Goal: Obtain resource: Obtain resource

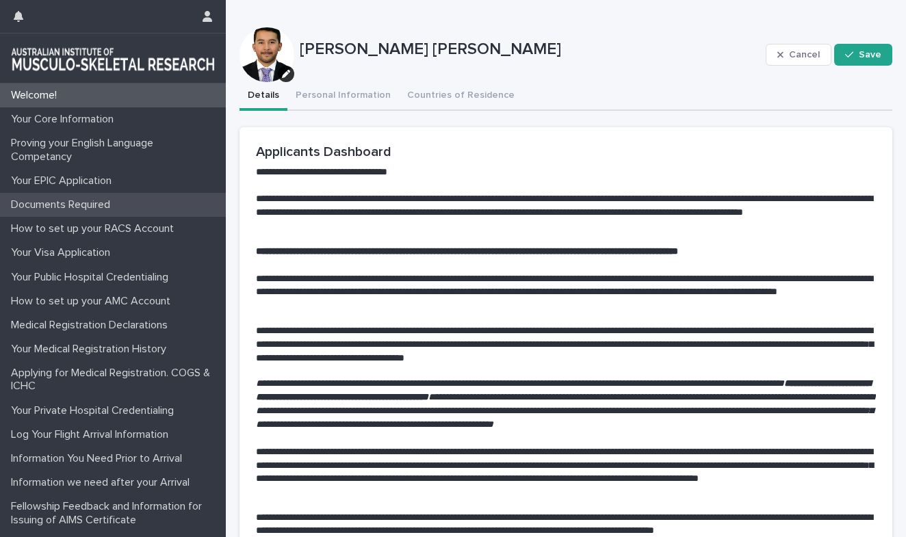
click at [83, 195] on div "Documents Required" at bounding box center [113, 205] width 226 height 24
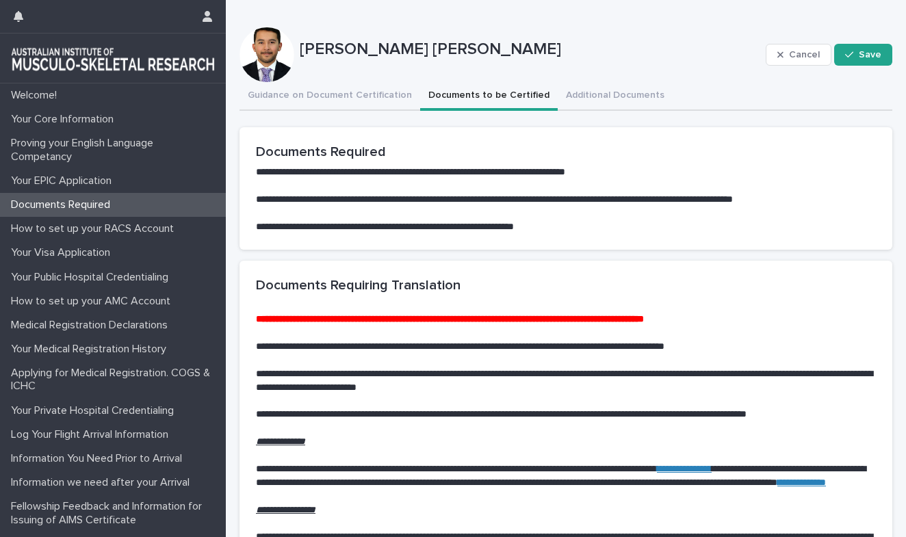
click at [439, 90] on button "Documents to be Certified" at bounding box center [489, 96] width 138 height 29
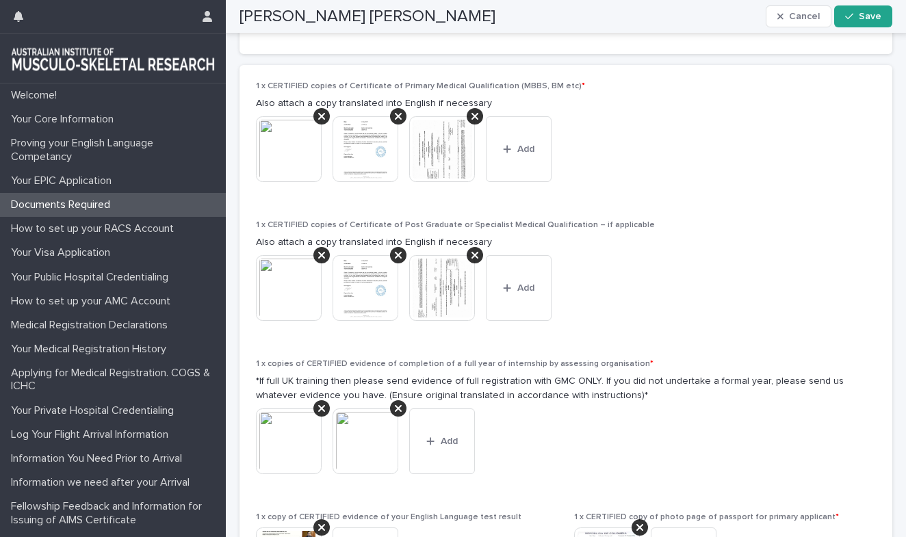
scroll to position [1073, 0]
click at [441, 151] on img at bounding box center [442, 150] width 66 height 66
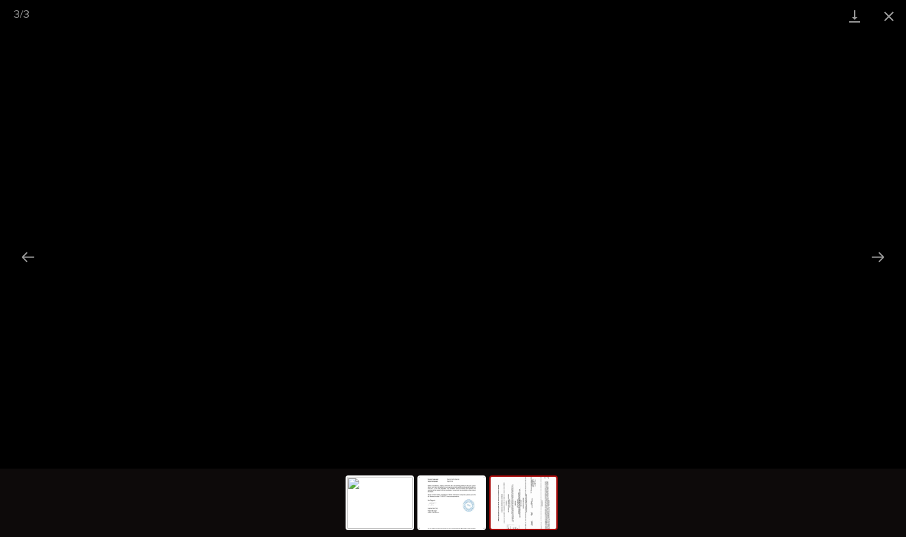
scroll to position [0, 0]
click at [886, 21] on button "Close gallery" at bounding box center [889, 16] width 34 height 32
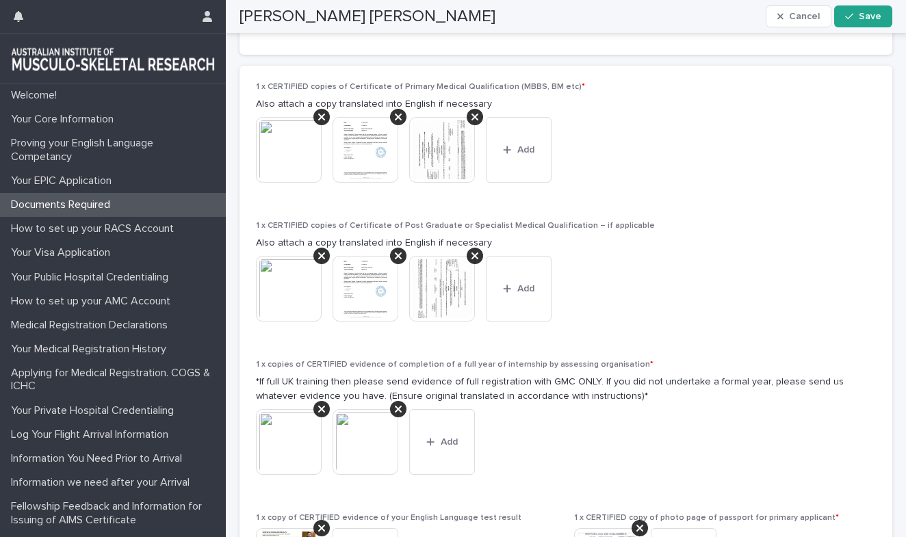
click at [435, 300] on img at bounding box center [442, 289] width 66 height 66
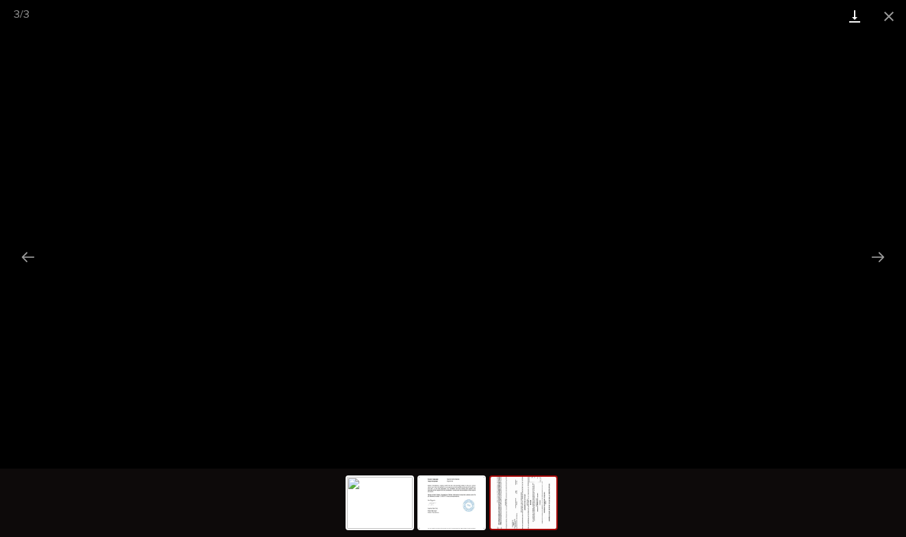
click at [857, 20] on link "Download" at bounding box center [855, 16] width 34 height 32
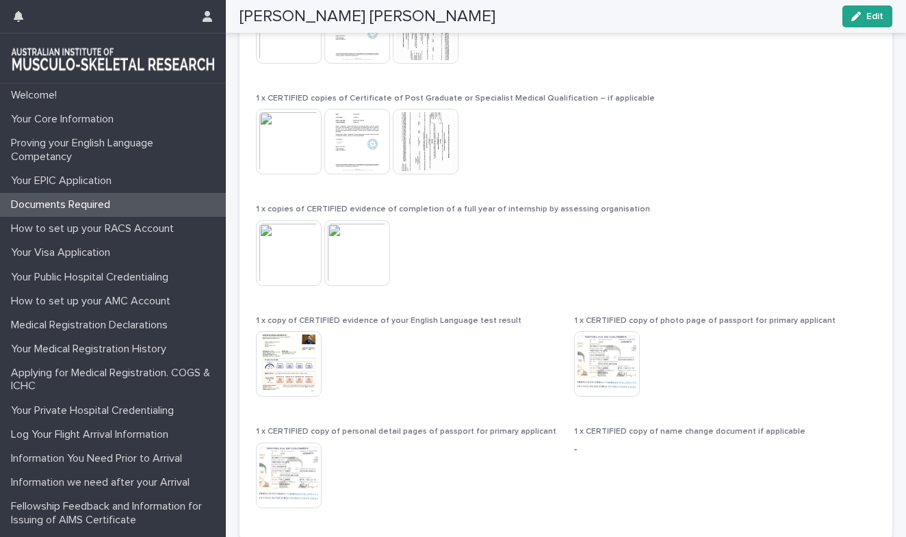
scroll to position [1170, 0]
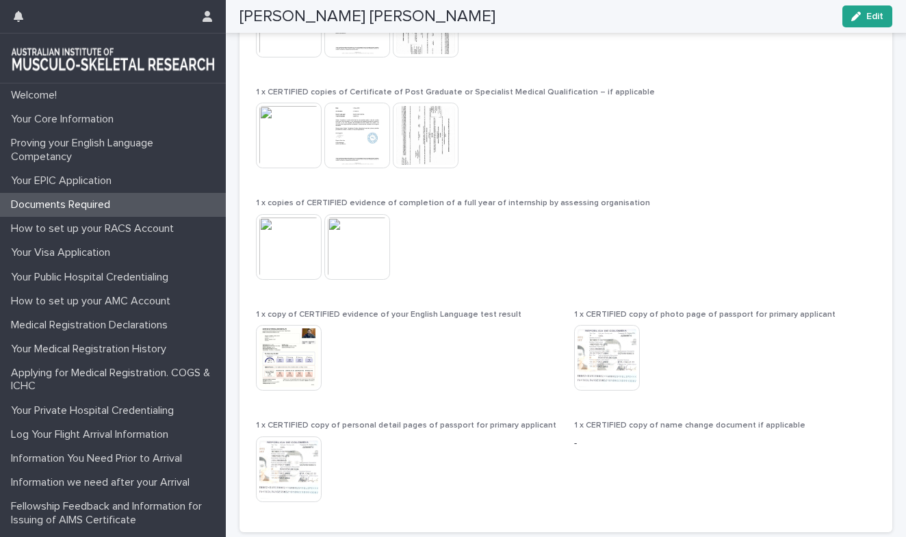
click at [364, 243] on img at bounding box center [357, 247] width 66 height 66
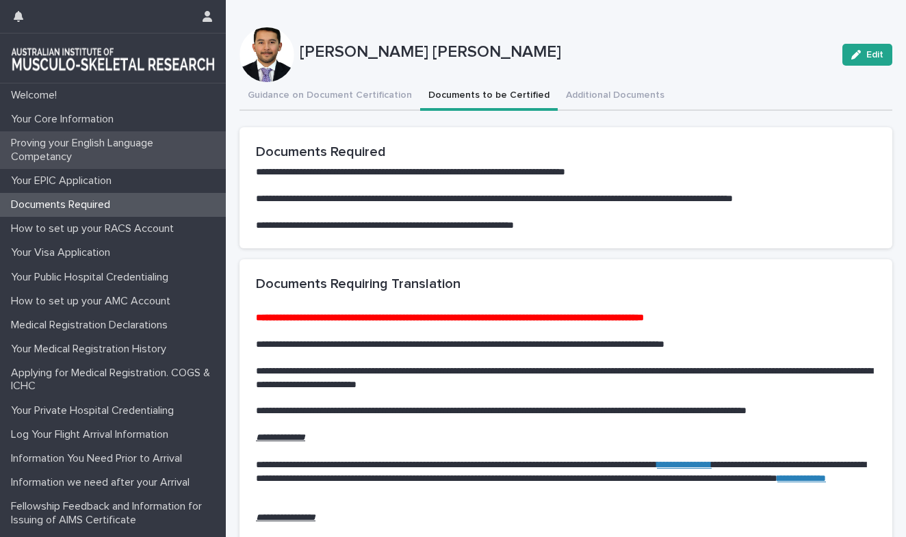
scroll to position [0, 0]
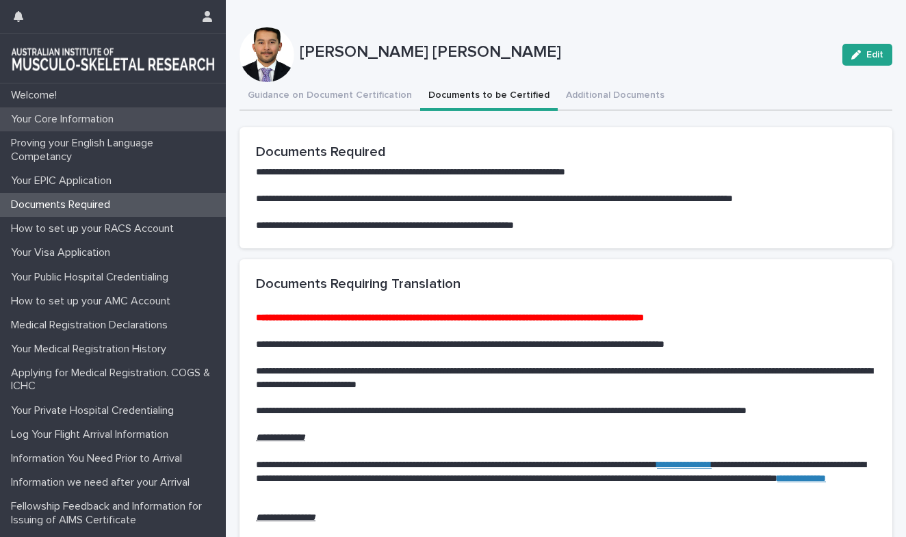
click at [55, 112] on div "Your Core Information" at bounding box center [113, 119] width 226 height 24
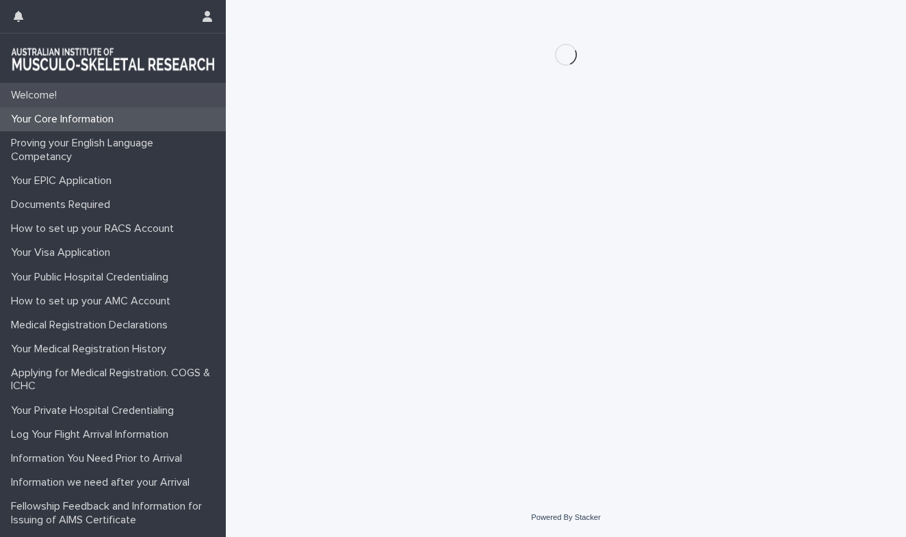
click at [50, 99] on p "Welcome!" at bounding box center [36, 95] width 62 height 13
